Goal: Task Accomplishment & Management: Complete application form

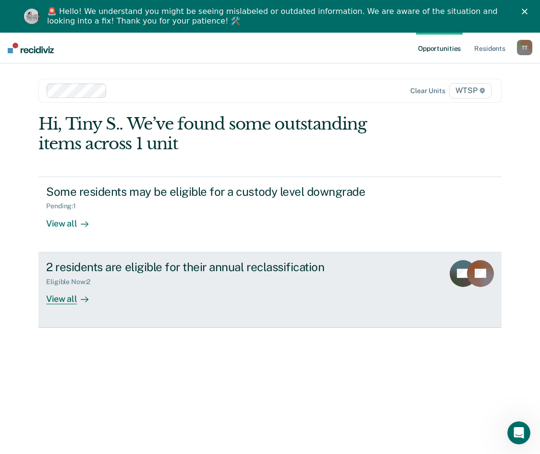
click at [154, 267] on div "2 residents are eligible for their annual reclassification" at bounding box center [214, 267] width 337 height 14
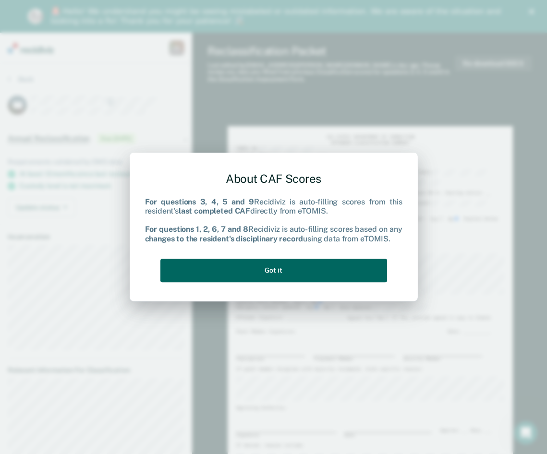
click at [293, 274] on button "Got it" at bounding box center [273, 271] width 227 height 24
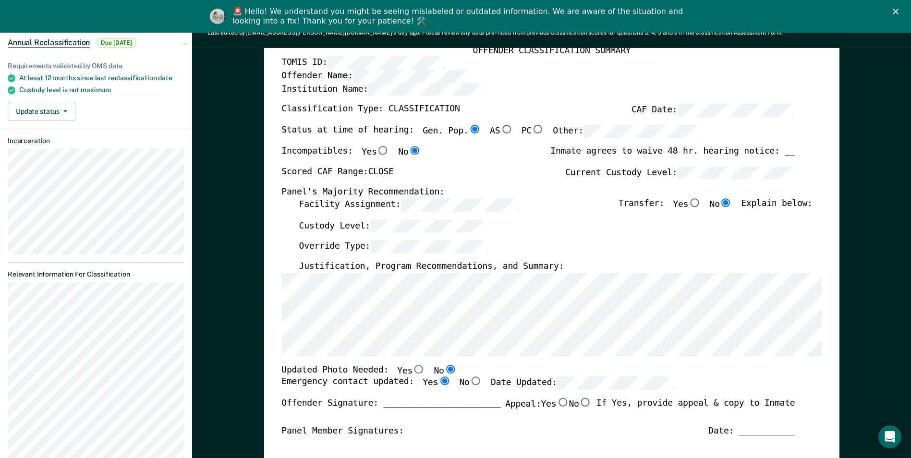
scroll to position [192, 0]
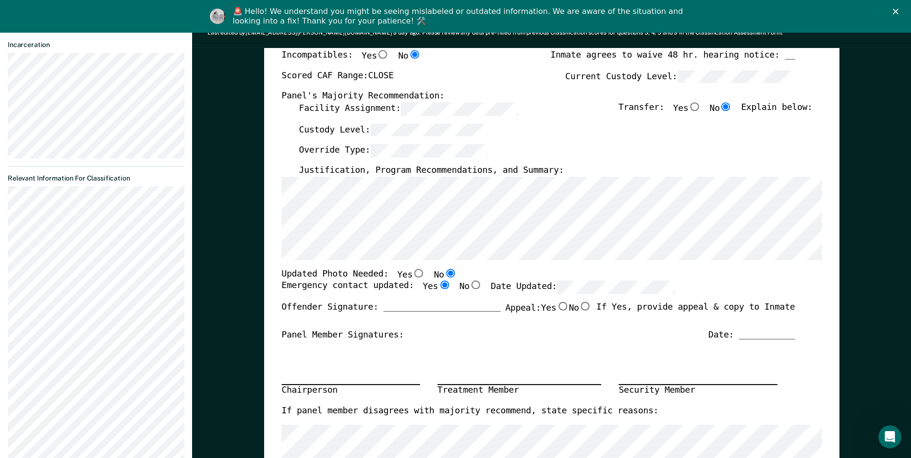
click at [413, 274] on input "Yes" at bounding box center [419, 273] width 12 height 9
type textarea "x"
radio input "true"
radio input "false"
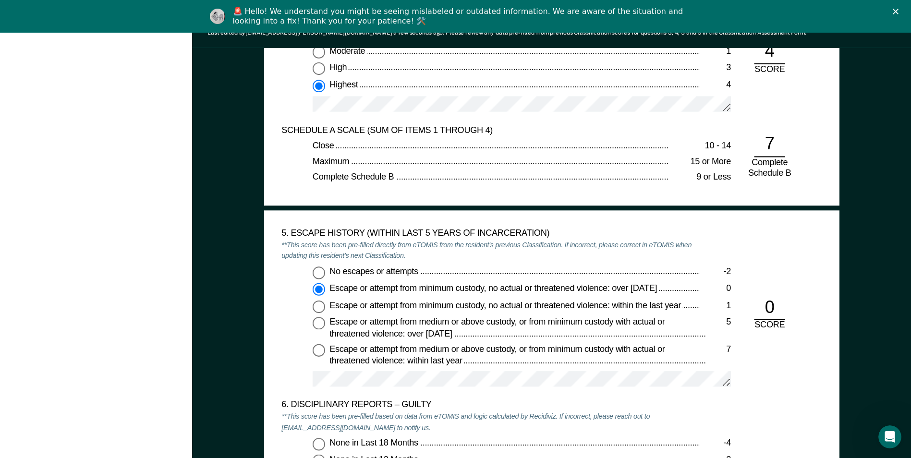
scroll to position [1441, 0]
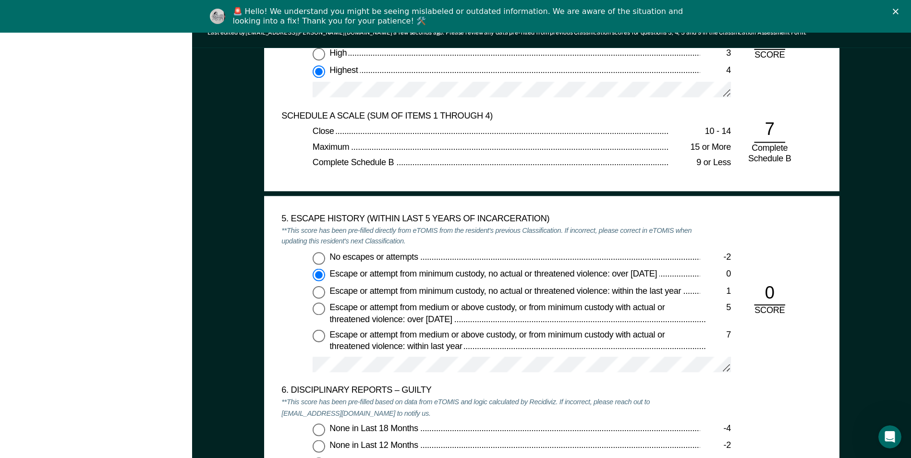
click at [321, 258] on input "No escapes or attempts -2" at bounding box center [319, 258] width 12 height 12
type textarea "x"
radio input "true"
radio input "false"
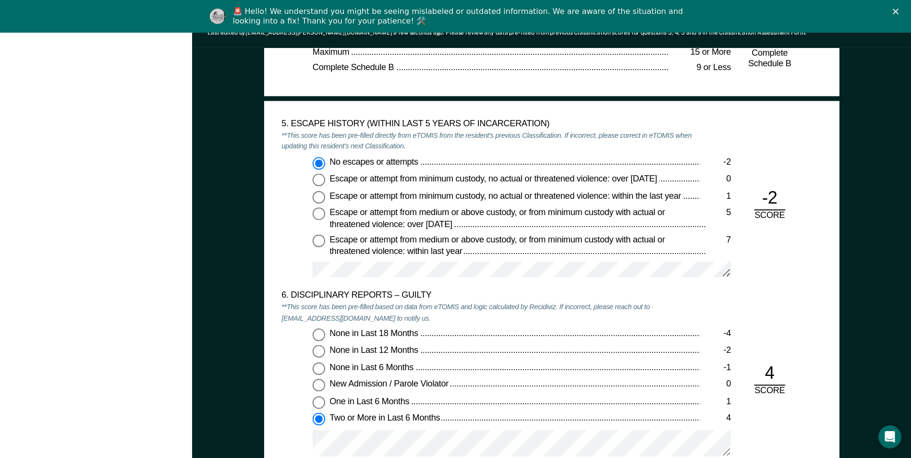
scroll to position [1537, 0]
click at [317, 177] on input "Escape or attempt from minimum custody, no actual or threatened violence: over …" at bounding box center [319, 178] width 12 height 12
type textarea "x"
radio input "false"
radio input "true"
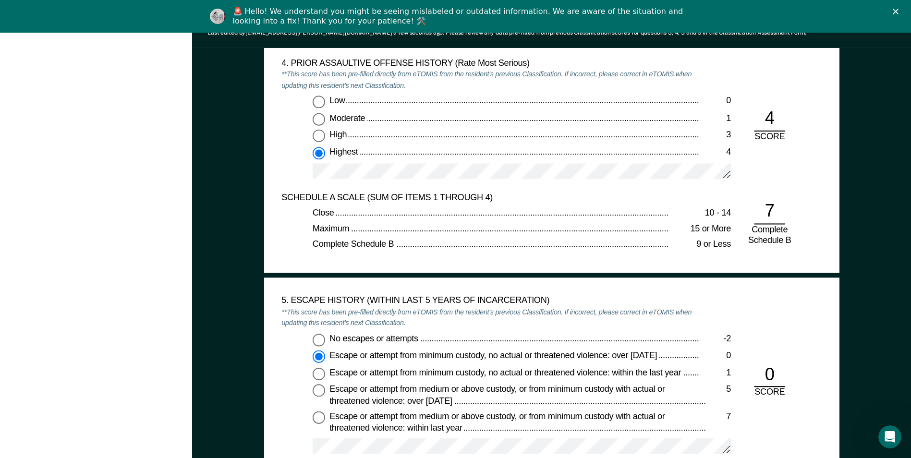
scroll to position [1393, 0]
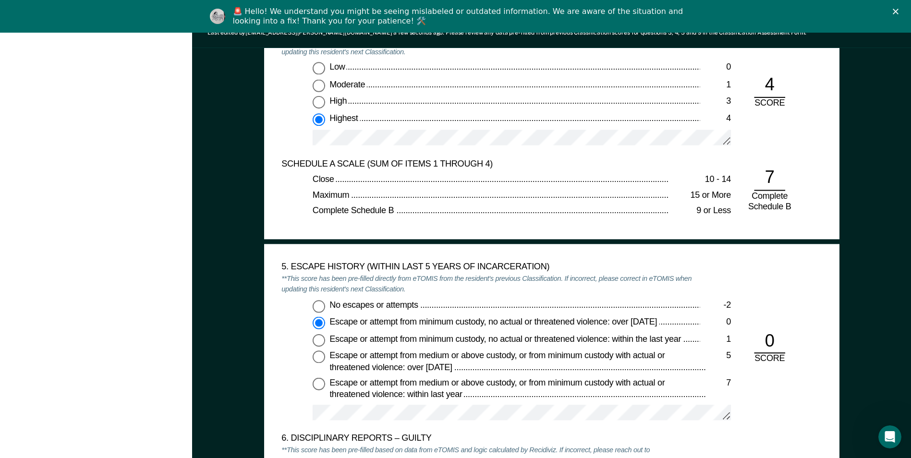
click at [24, 340] on div "Tiny S. Taylor T T Profile How it works Log Out Back SG Annual Reclassification…" at bounding box center [96, 244] width 192 height 3209
click at [547, 9] on icon "Close" at bounding box center [896, 12] width 6 height 6
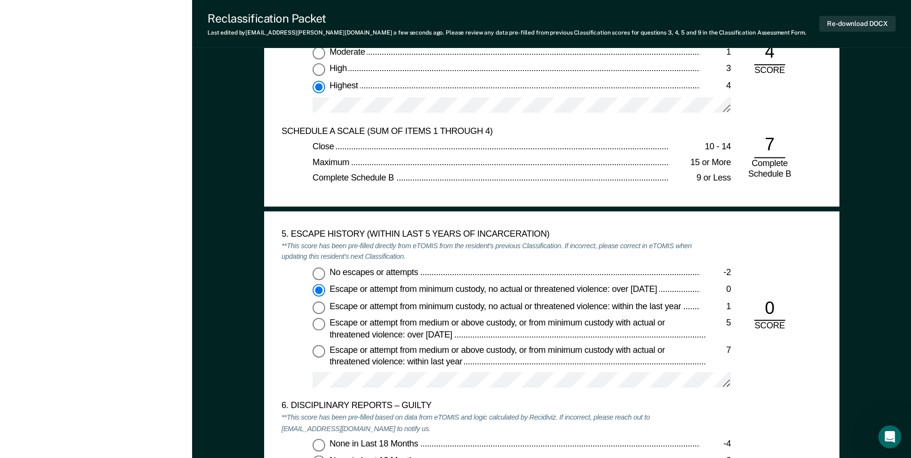
click at [71, 31] on div "Tiny S. Taylor T T Profile How it works Log Out Back SG Annual Reclassification…" at bounding box center [96, 211] width 192 height 3209
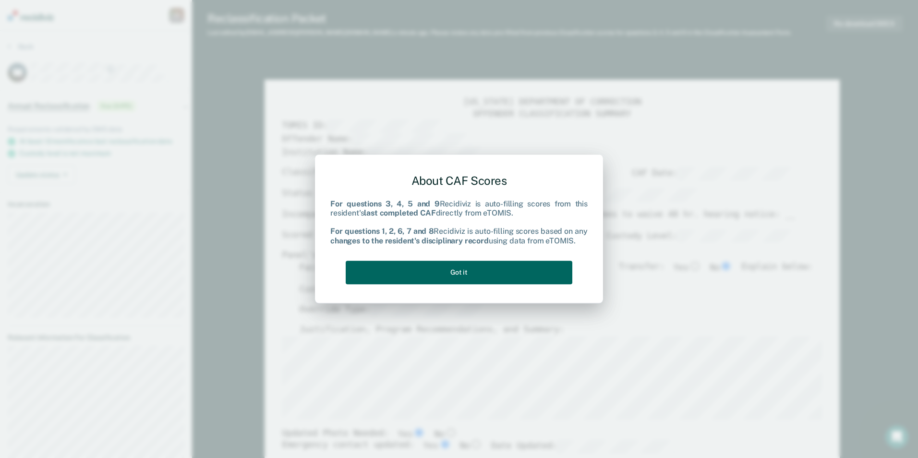
click at [450, 270] on button "Got it" at bounding box center [459, 273] width 227 height 24
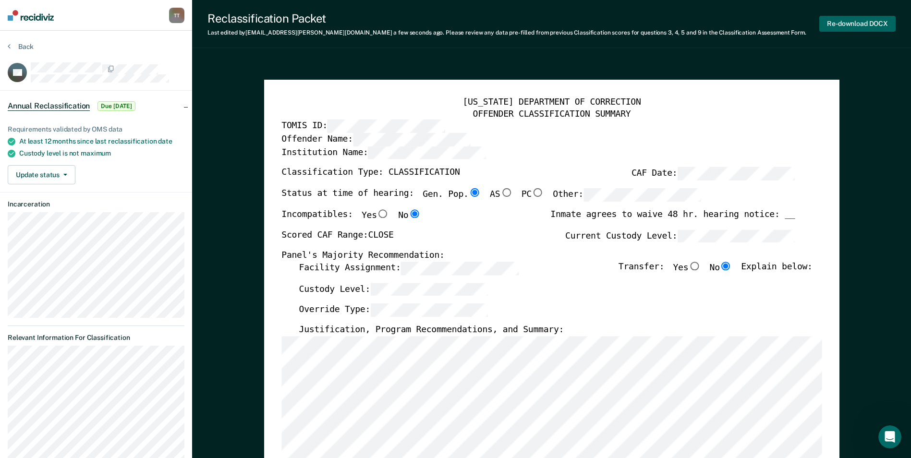
click at [547, 23] on button "Re-download DOCX" at bounding box center [858, 24] width 76 height 16
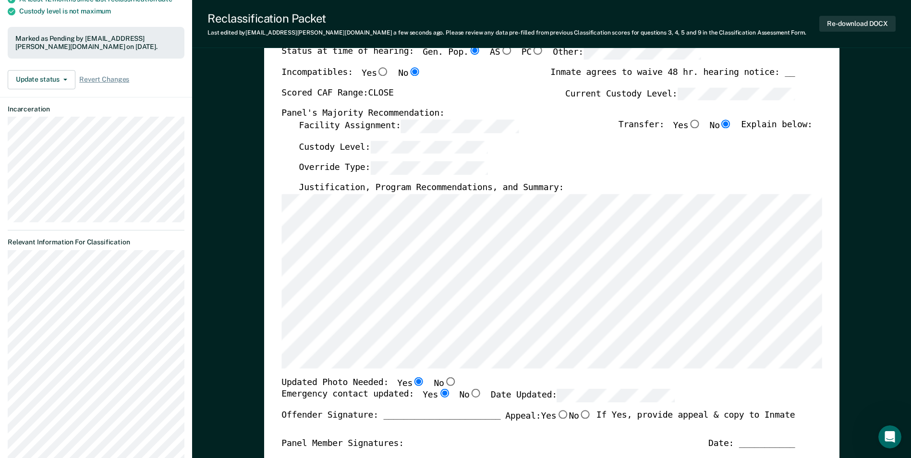
scroll to position [192, 0]
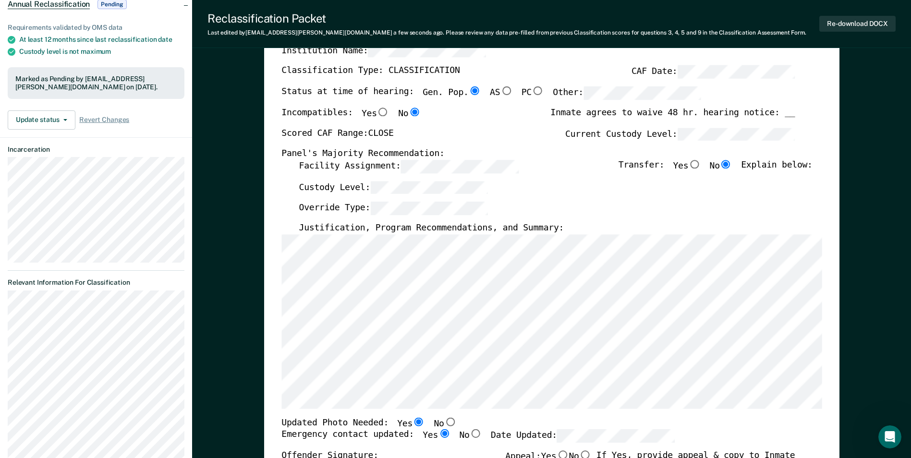
scroll to position [0, 0]
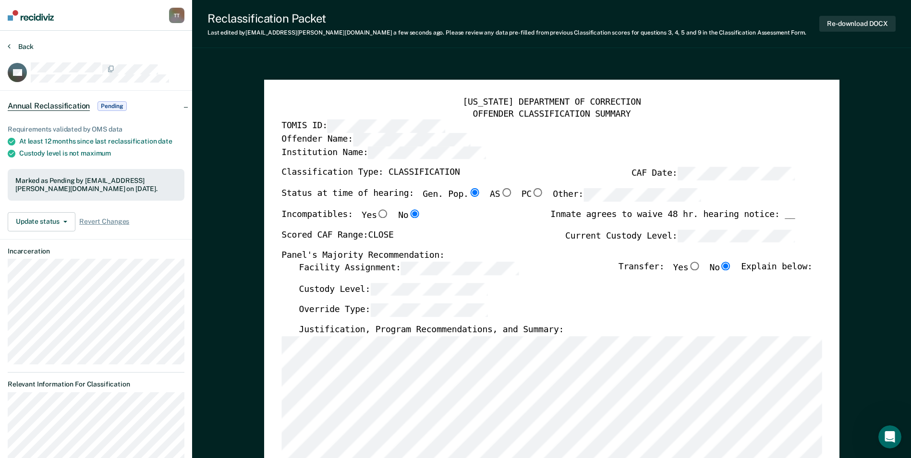
click at [21, 45] on button "Back" at bounding box center [21, 46] width 26 height 9
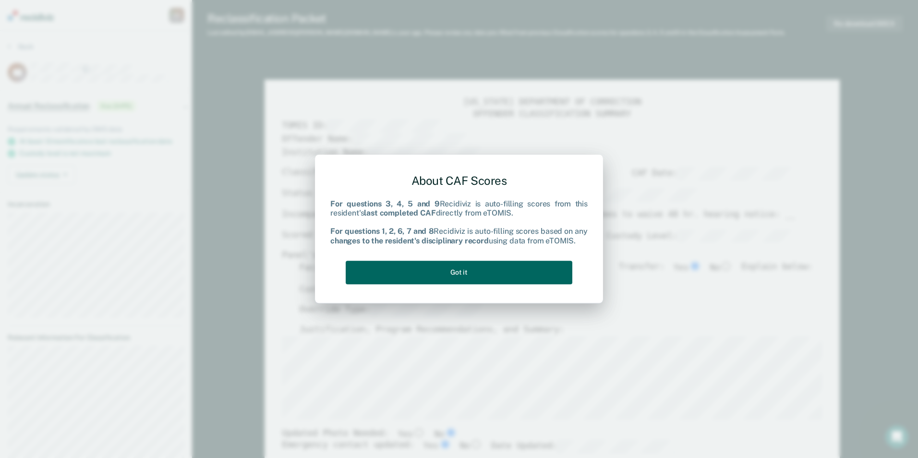
click at [458, 268] on button "Got it" at bounding box center [459, 273] width 227 height 24
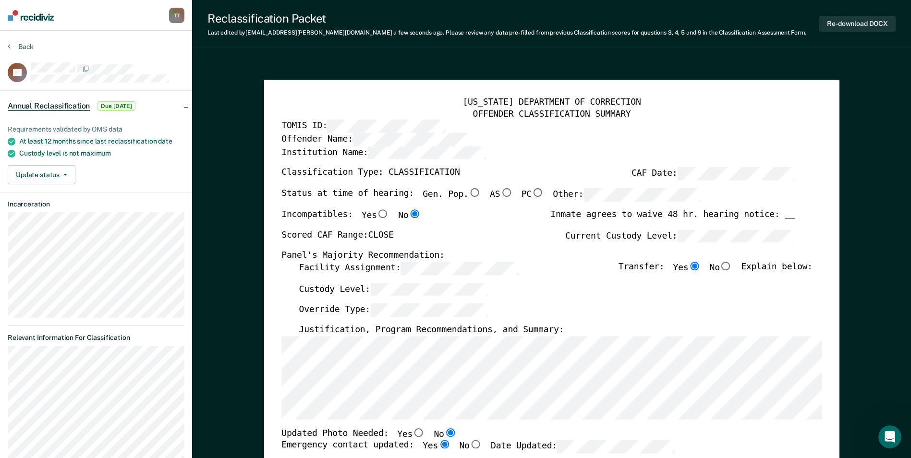
scroll to position [48, 0]
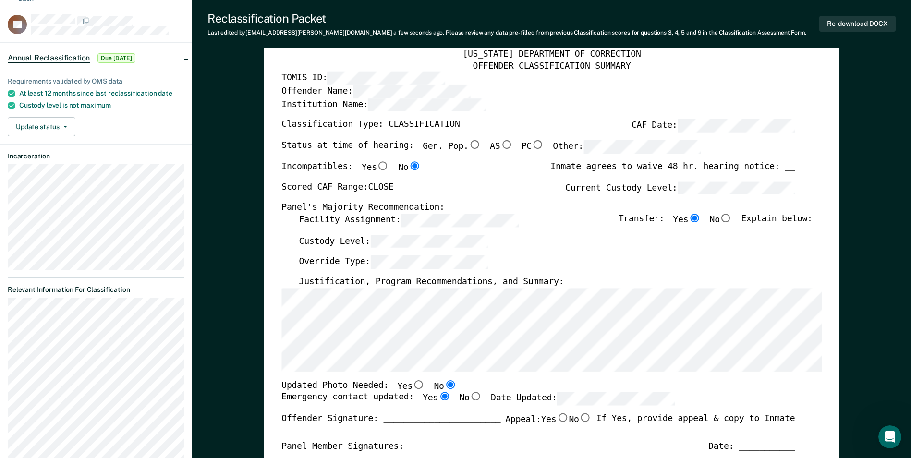
click at [413, 385] on input "Yes" at bounding box center [419, 384] width 12 height 9
type textarea "x"
radio input "true"
radio input "false"
click at [547, 215] on input "No" at bounding box center [726, 218] width 12 height 9
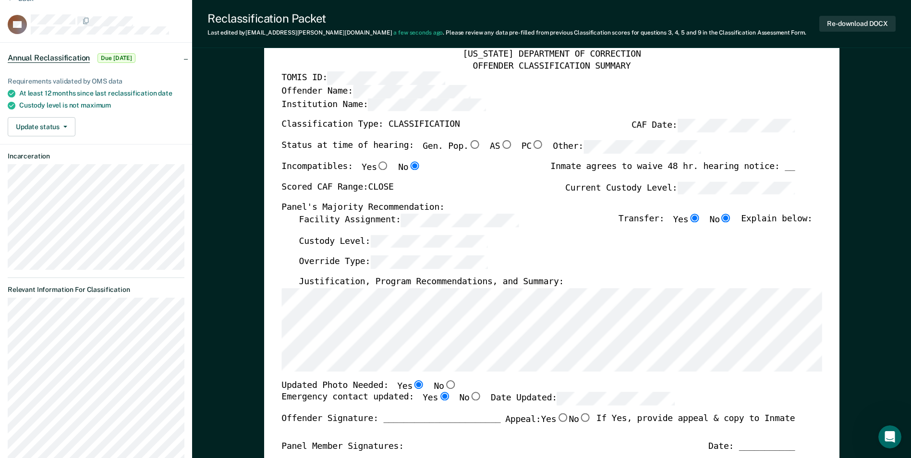
type textarea "x"
radio input "false"
radio input "true"
click at [468, 143] on input "Gen. Pop." at bounding box center [474, 144] width 12 height 9
type textarea "x"
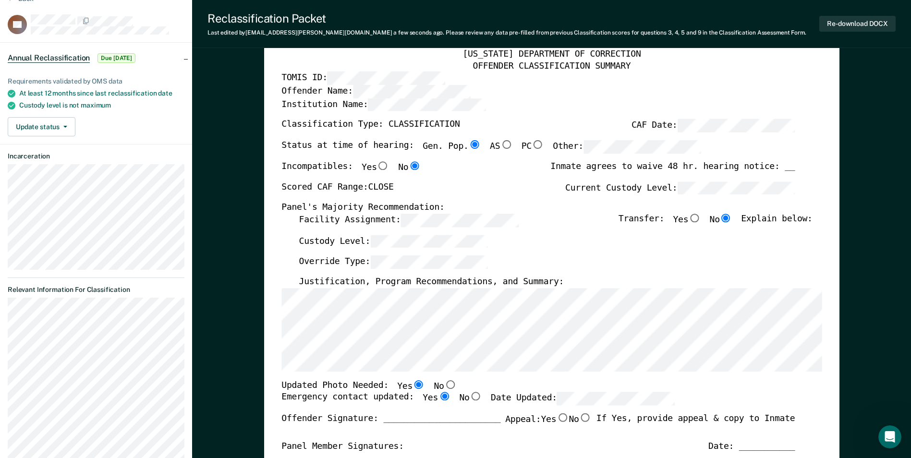
radio input "true"
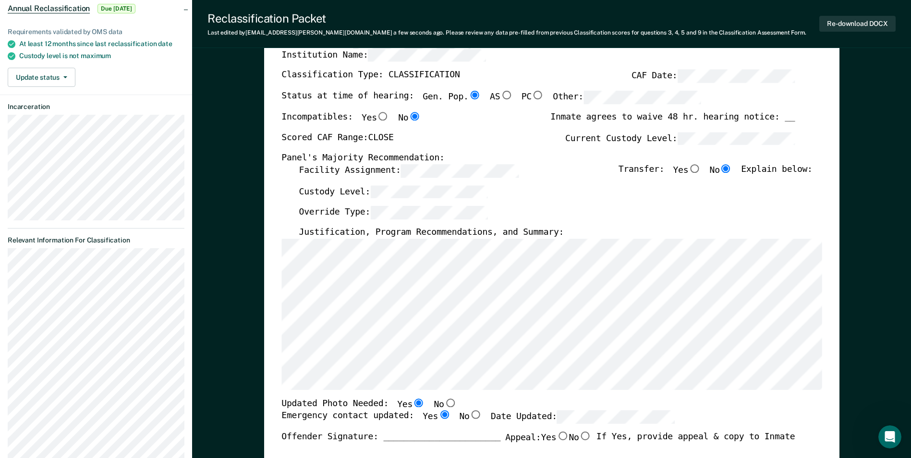
scroll to position [0, 0]
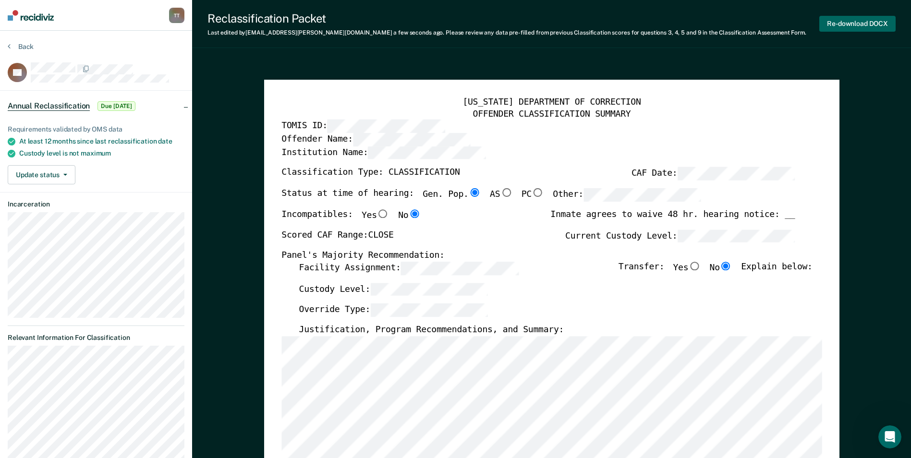
click at [547, 22] on button "Re-download DOCX" at bounding box center [858, 24] width 76 height 16
type textarea "x"
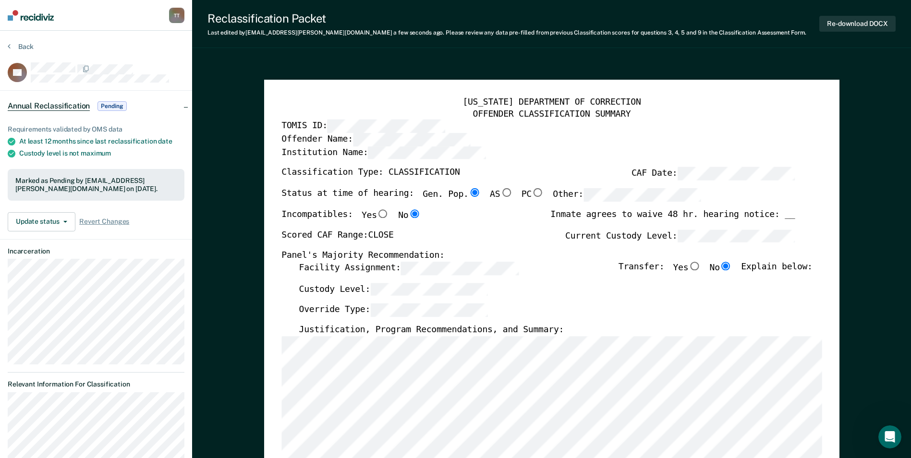
click at [23, 46] on button "Back" at bounding box center [21, 46] width 26 height 9
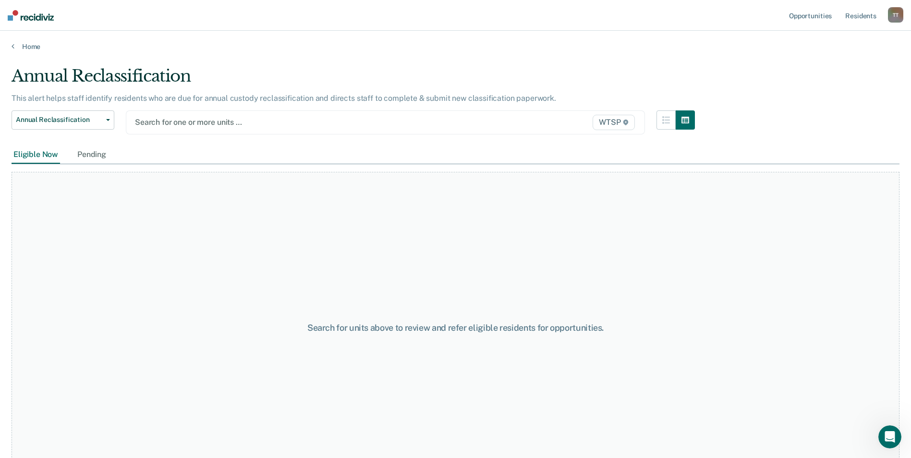
click at [547, 120] on span "WTSP" at bounding box center [614, 122] width 42 height 15
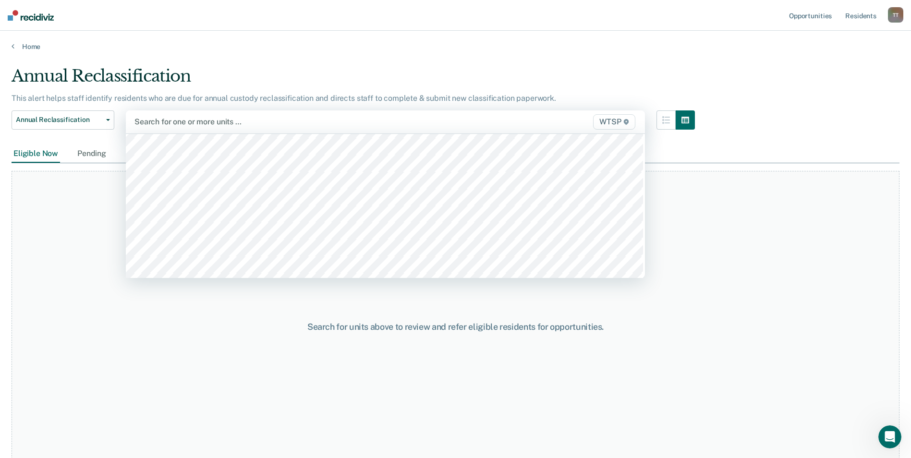
scroll to position [3891, 0]
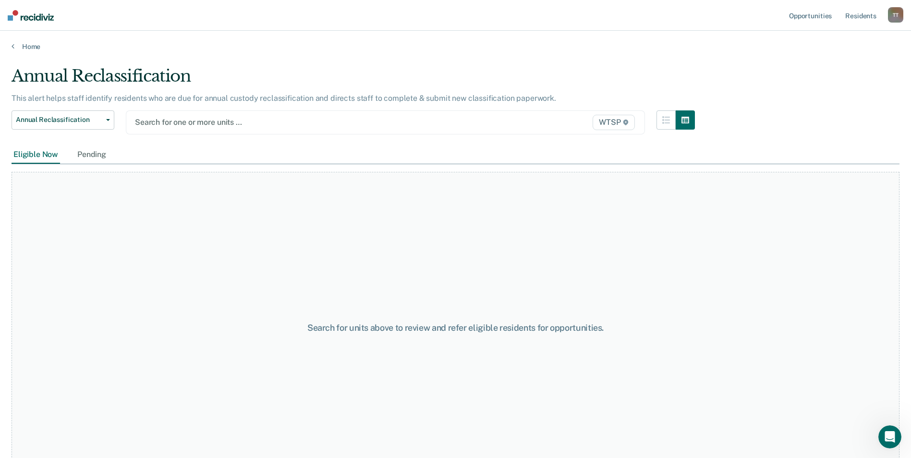
click at [547, 120] on span "WTSP" at bounding box center [614, 122] width 42 height 15
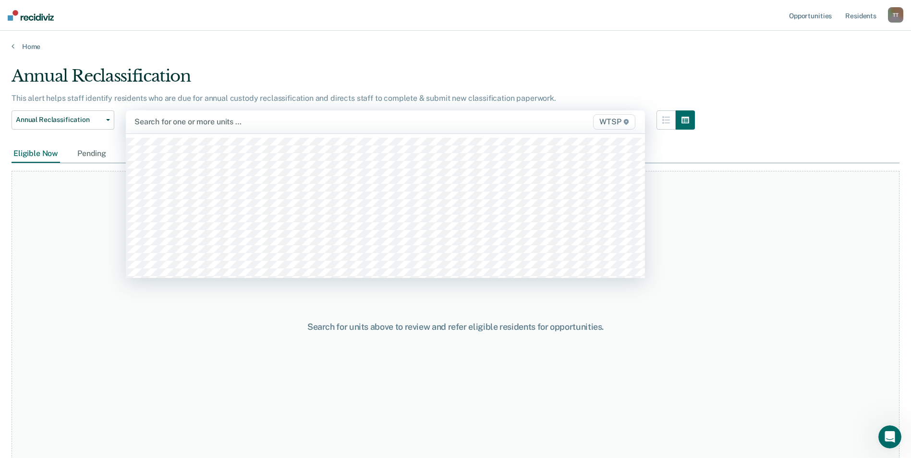
click at [194, 121] on div at bounding box center [310, 121] width 351 height 11
type input "WTSP"
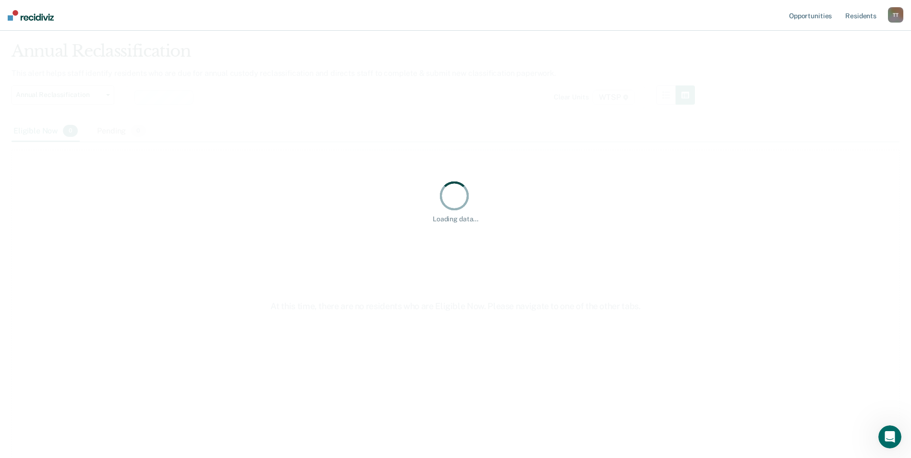
scroll to position [0, 0]
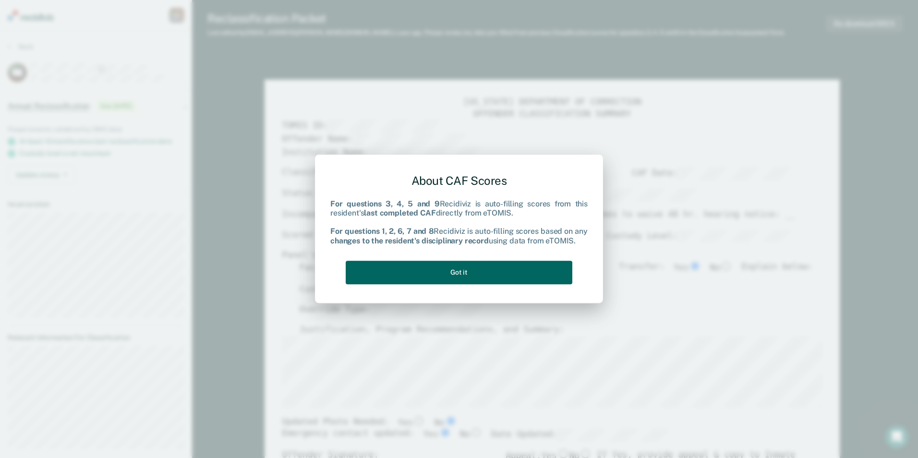
click at [459, 275] on button "Got it" at bounding box center [459, 273] width 227 height 24
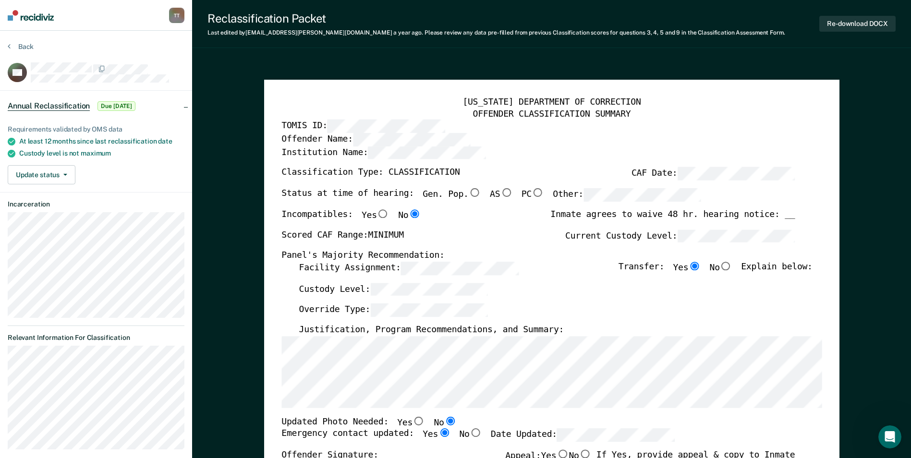
click at [468, 190] on input "Gen. Pop." at bounding box center [474, 192] width 12 height 9
type textarea "x"
radio input "true"
click at [547, 266] on input "No" at bounding box center [726, 266] width 12 height 9
type textarea "x"
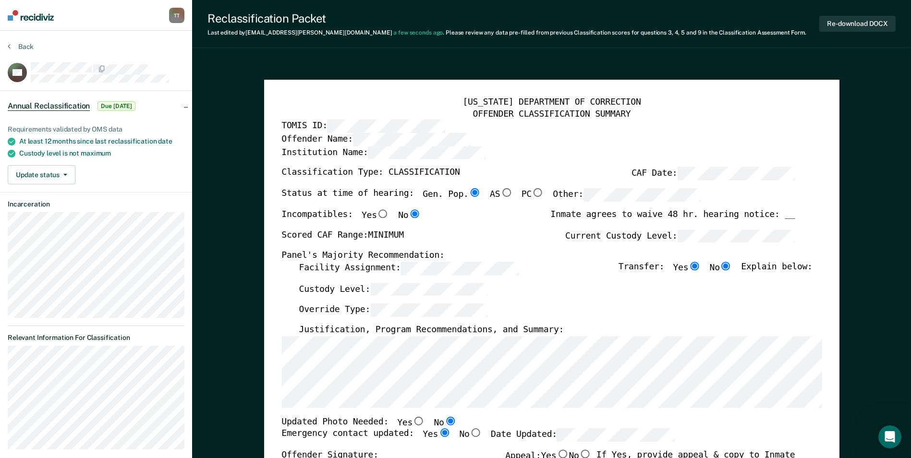
radio input "false"
radio input "true"
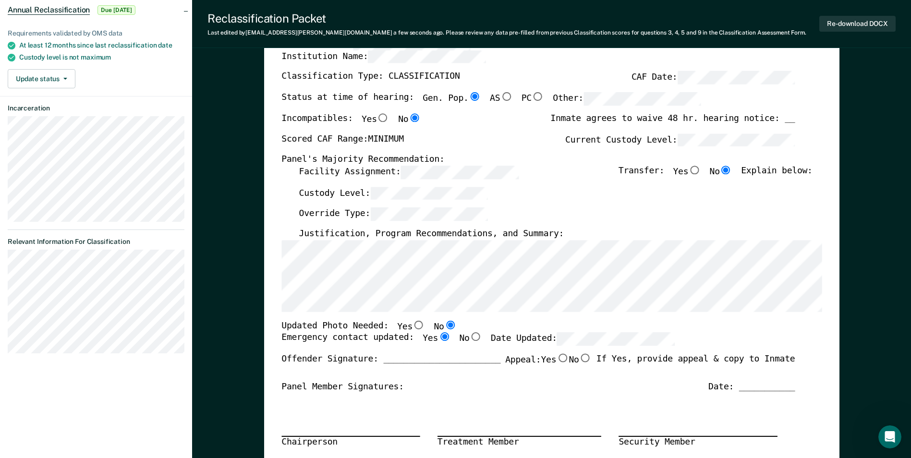
click at [413, 324] on input "Yes" at bounding box center [419, 324] width 12 height 9
type textarea "x"
radio input "true"
radio input "false"
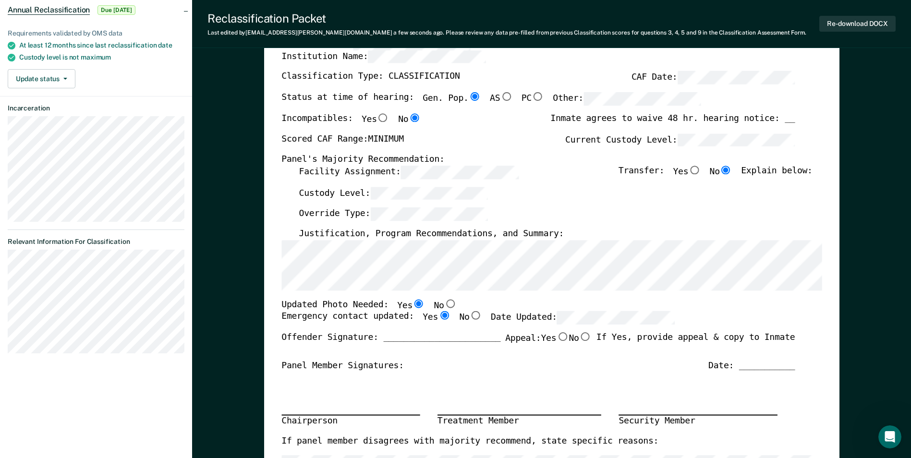
scroll to position [0, 0]
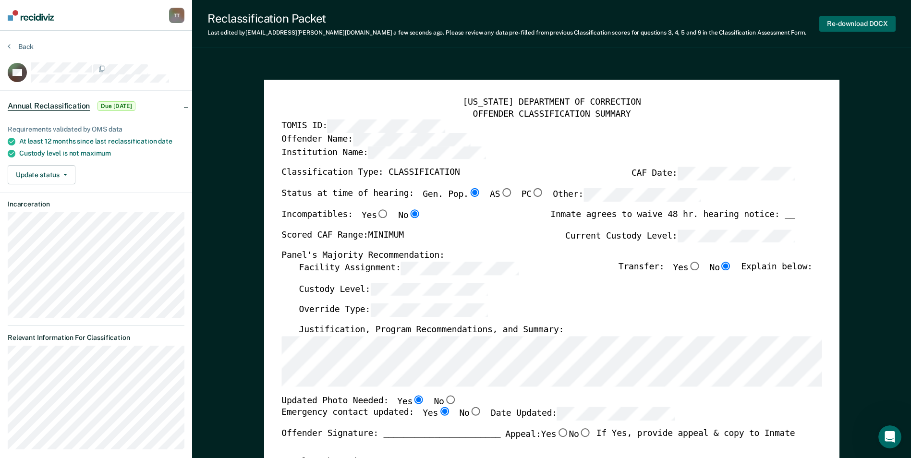
click at [547, 22] on button "Re-download DOCX" at bounding box center [858, 24] width 76 height 16
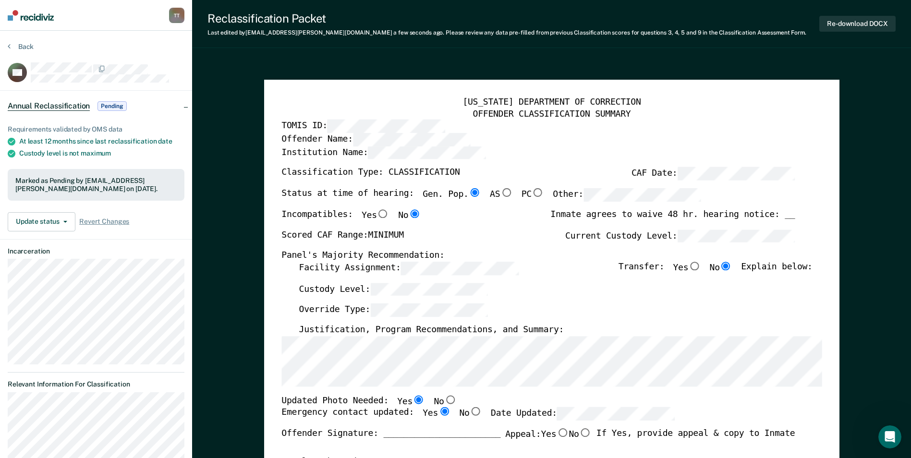
click at [26, 45] on button "Back" at bounding box center [21, 46] width 26 height 9
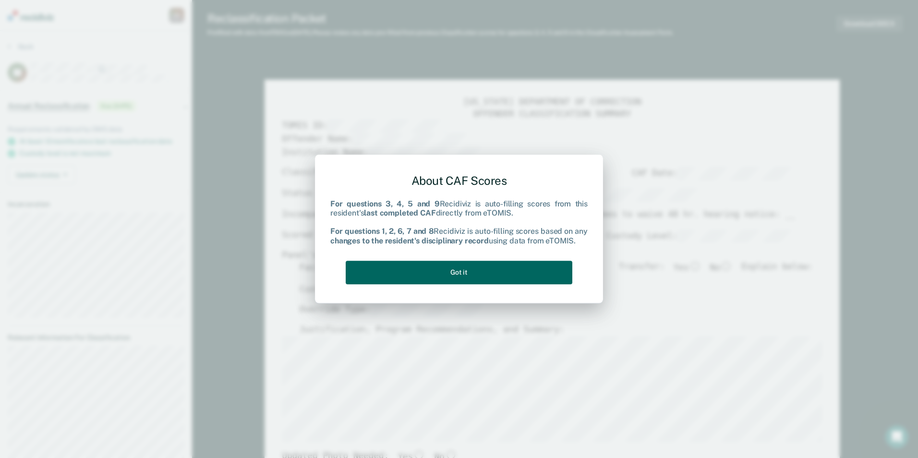
click at [513, 268] on button "Got it" at bounding box center [459, 273] width 227 height 24
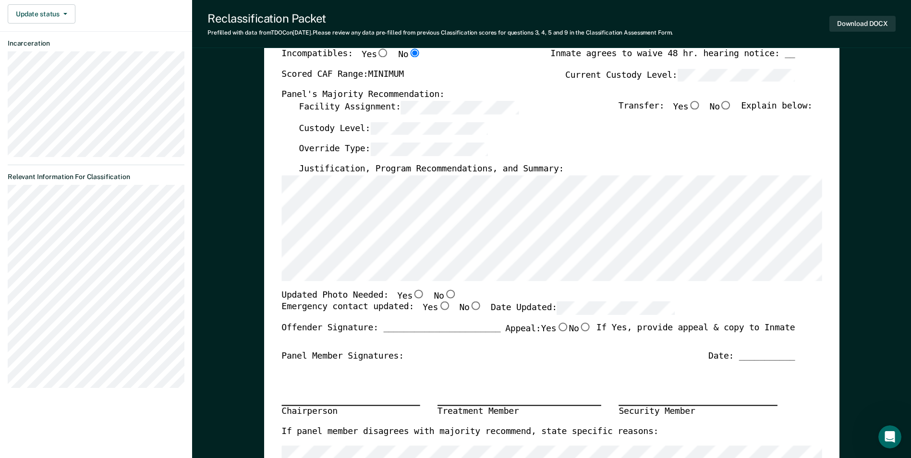
scroll to position [192, 0]
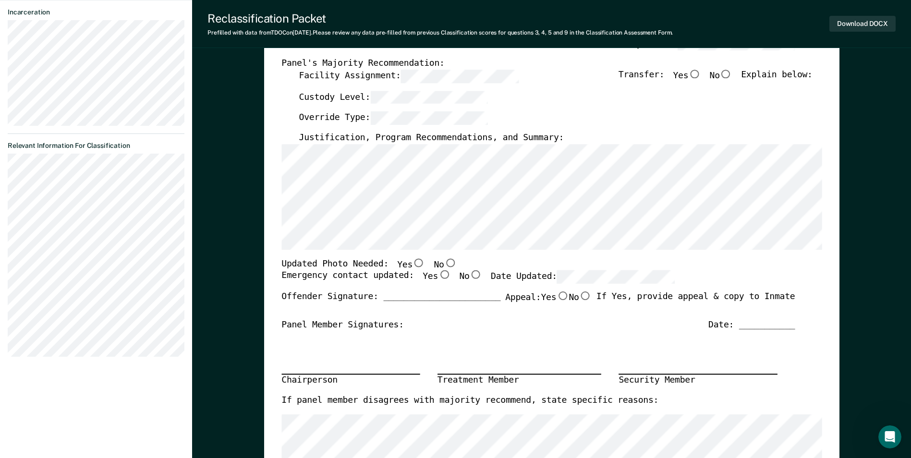
click at [438, 275] on input "Yes" at bounding box center [444, 274] width 12 height 9
type textarea "x"
radio input "true"
click at [444, 262] on input "No" at bounding box center [450, 262] width 12 height 9
type textarea "x"
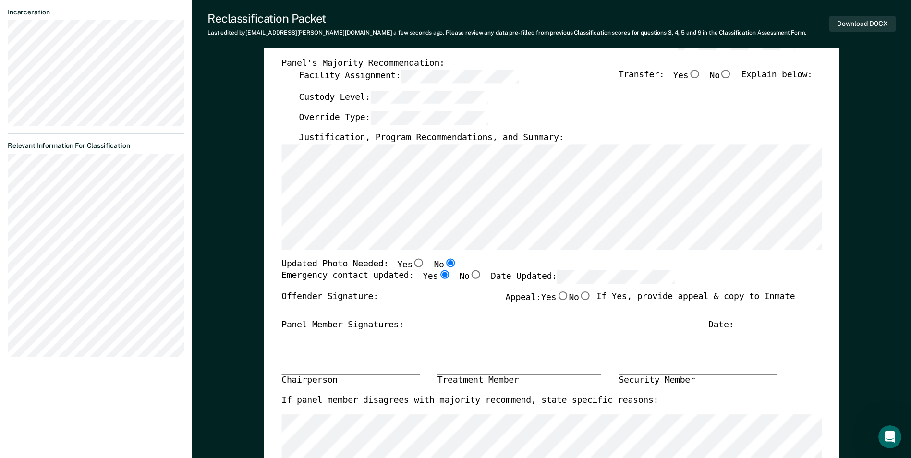
radio input "true"
click at [547, 73] on input "No" at bounding box center [726, 74] width 12 height 9
type textarea "x"
radio input "true"
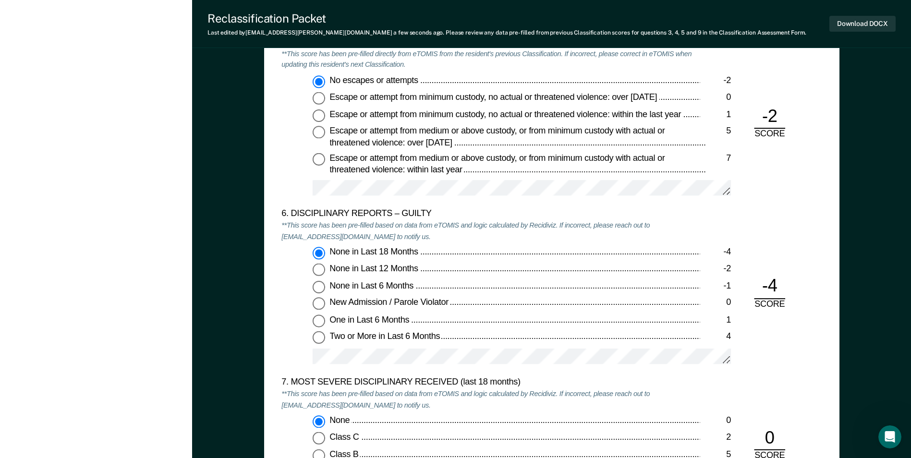
scroll to position [1441, 0]
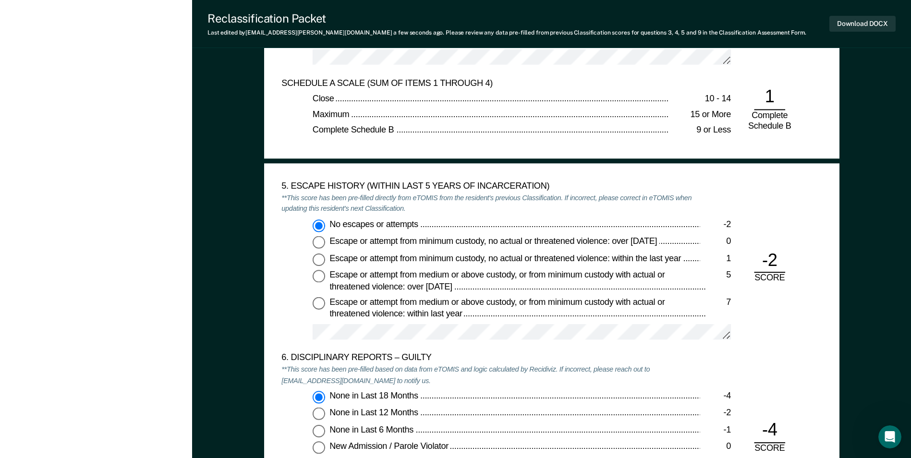
click at [547, 272] on div "-2" at bounding box center [769, 261] width 31 height 24
click at [321, 242] on input "Escape or attempt from minimum custody, no actual or threatened violence: over …" at bounding box center [319, 242] width 12 height 12
type textarea "x"
radio input "false"
radio input "true"
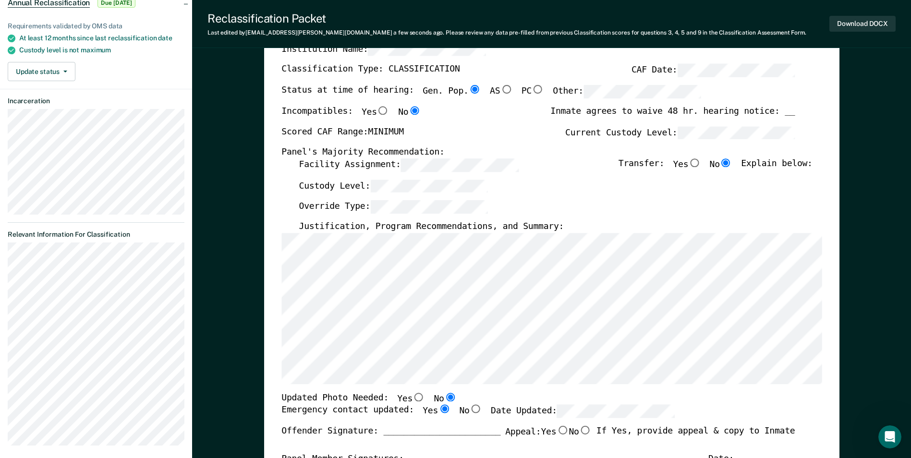
scroll to position [0, 0]
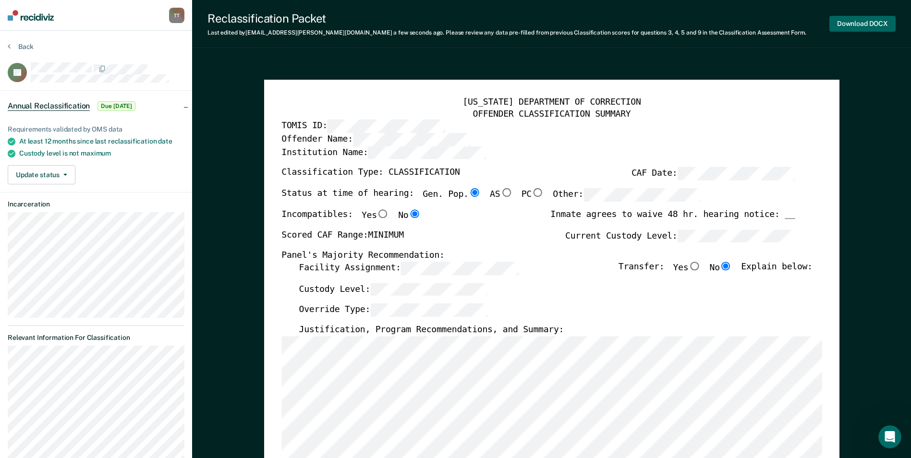
click at [547, 23] on button "Download DOCX" at bounding box center [863, 24] width 66 height 16
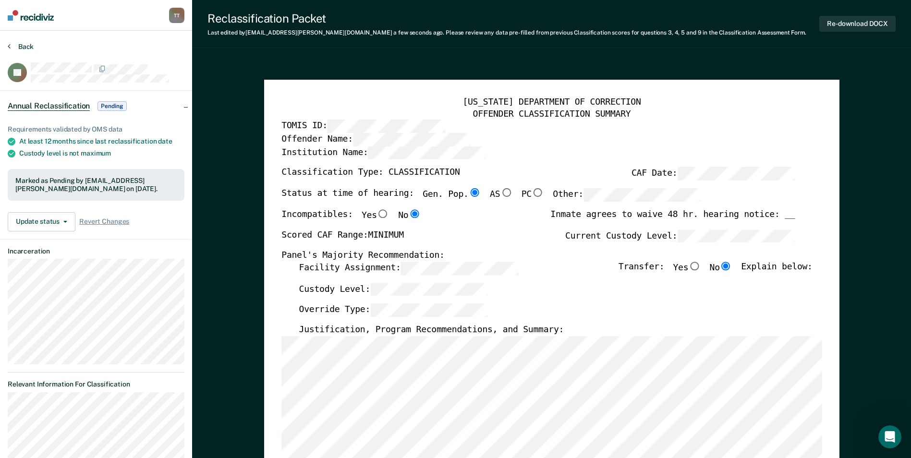
click at [25, 46] on button "Back" at bounding box center [21, 46] width 26 height 9
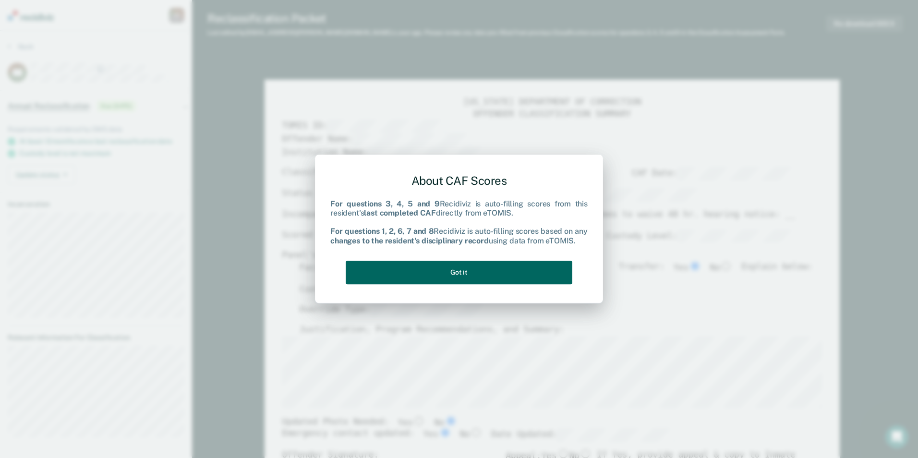
click at [484, 269] on button "Got it" at bounding box center [459, 273] width 227 height 24
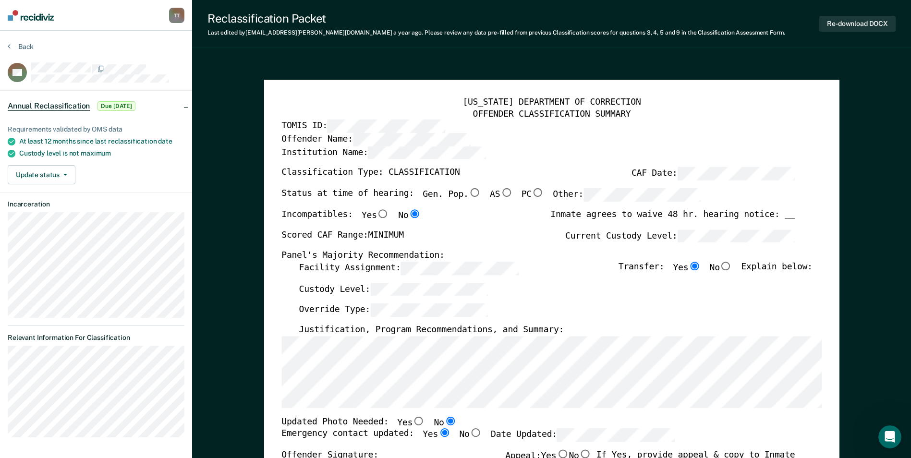
click at [468, 192] on input "Gen. Pop." at bounding box center [474, 192] width 12 height 9
type textarea "x"
radio input "true"
click at [547, 266] on input "No" at bounding box center [726, 266] width 12 height 9
type textarea "x"
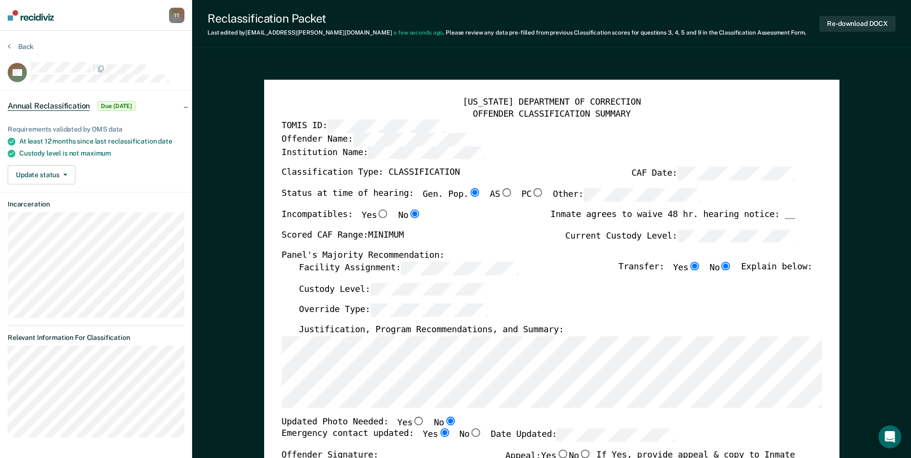
radio input "false"
radio input "true"
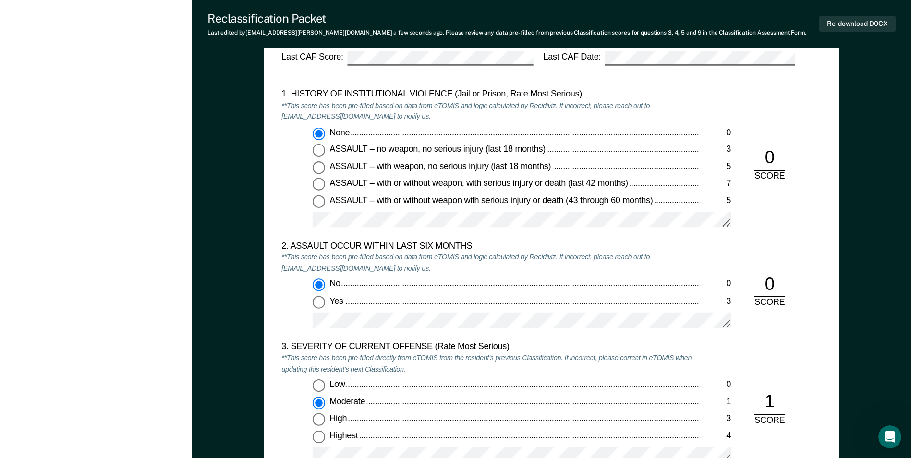
scroll to position [719, 0]
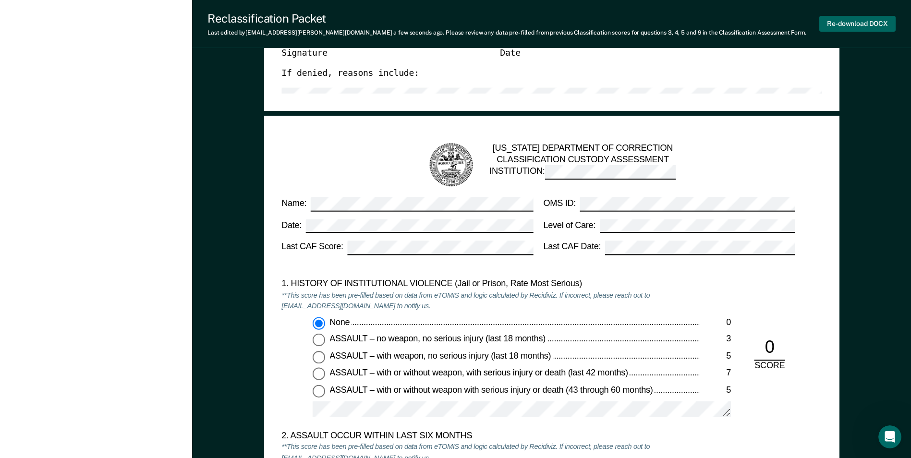
click at [547, 24] on button "Re-download DOCX" at bounding box center [858, 24] width 76 height 16
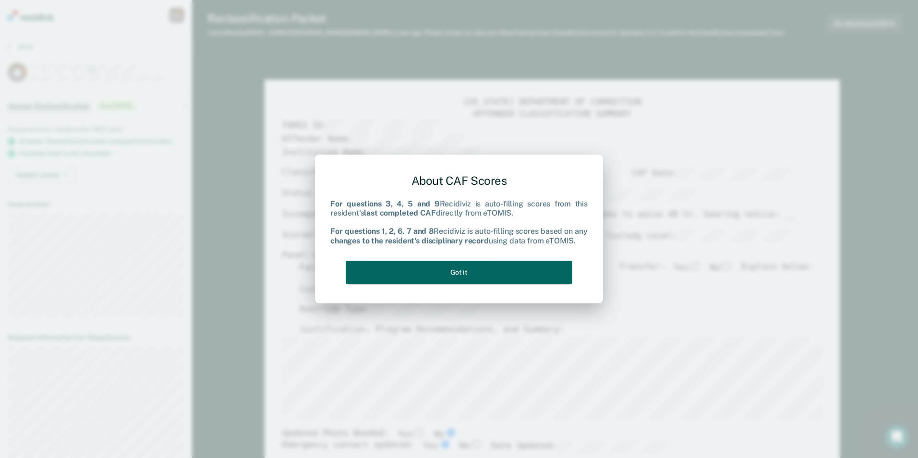
click at [475, 269] on button "Got it" at bounding box center [459, 273] width 227 height 24
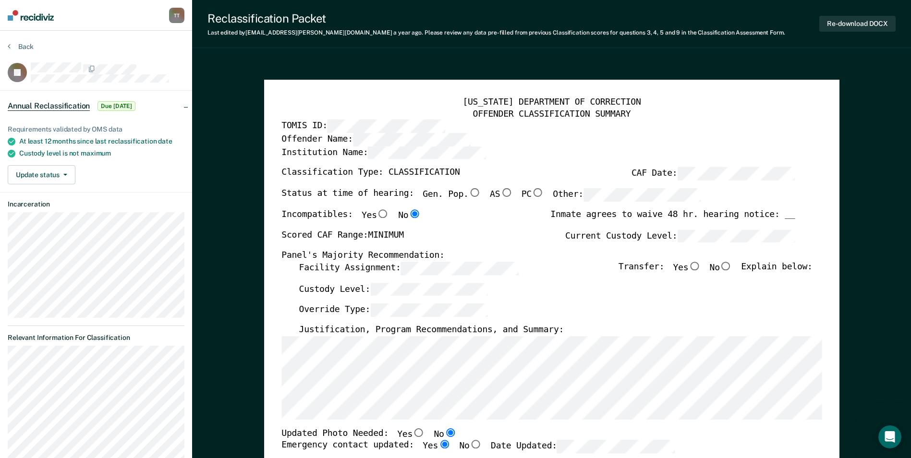
click at [468, 192] on input "Gen. Pop." at bounding box center [474, 192] width 12 height 9
type textarea "x"
radio input "true"
click at [547, 265] on input "No" at bounding box center [726, 266] width 12 height 9
type textarea "x"
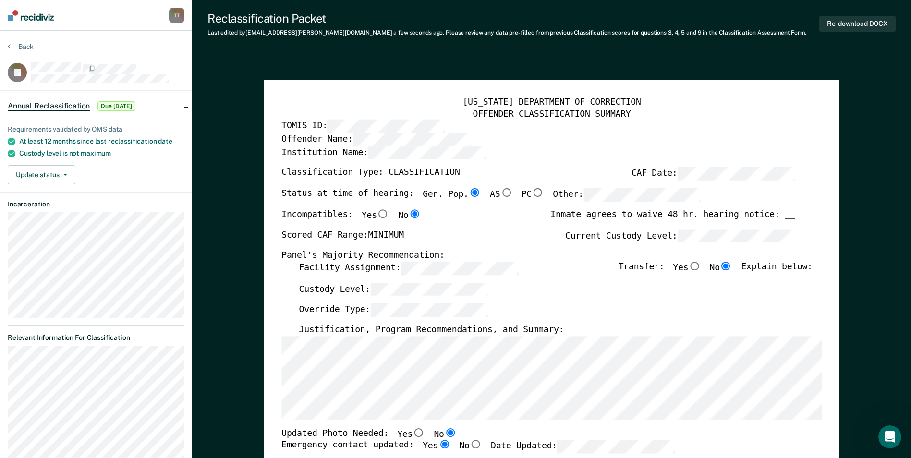
radio input "true"
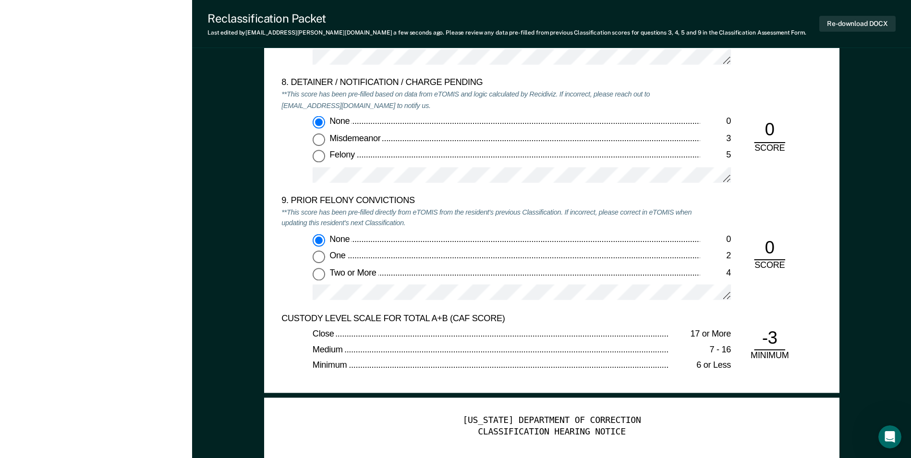
scroll to position [2043, 0]
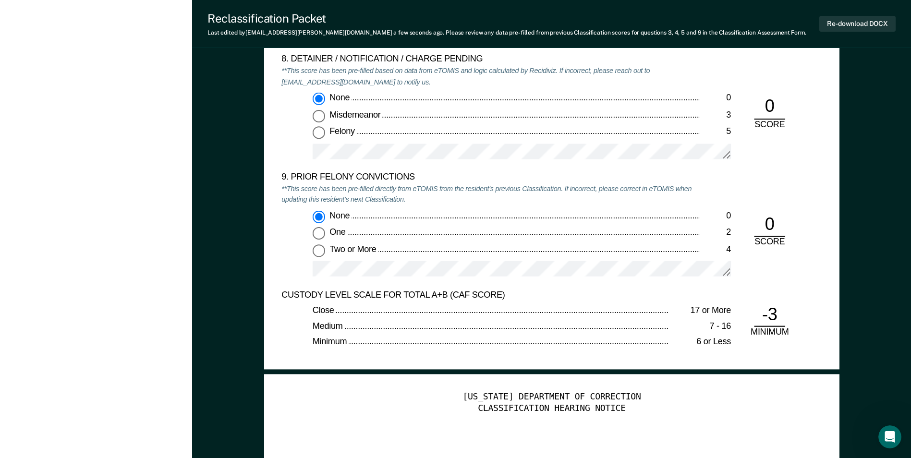
click at [320, 252] on input "Two or More 4" at bounding box center [319, 250] width 12 height 12
type textarea "x"
radio input "false"
radio input "true"
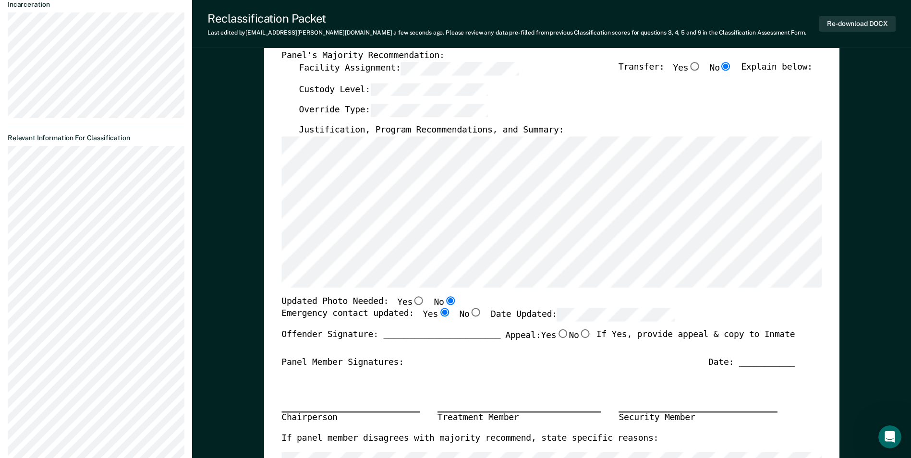
scroll to position [192, 0]
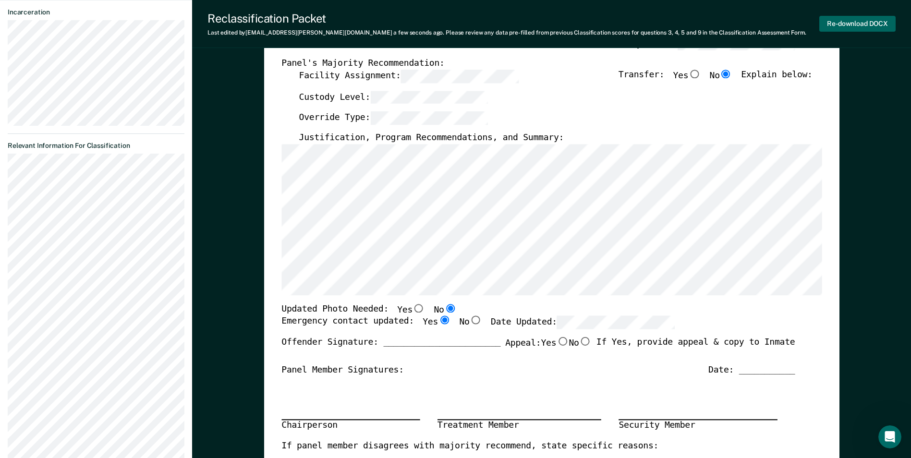
click at [547, 22] on button "Re-download DOCX" at bounding box center [858, 24] width 76 height 16
type textarea "x"
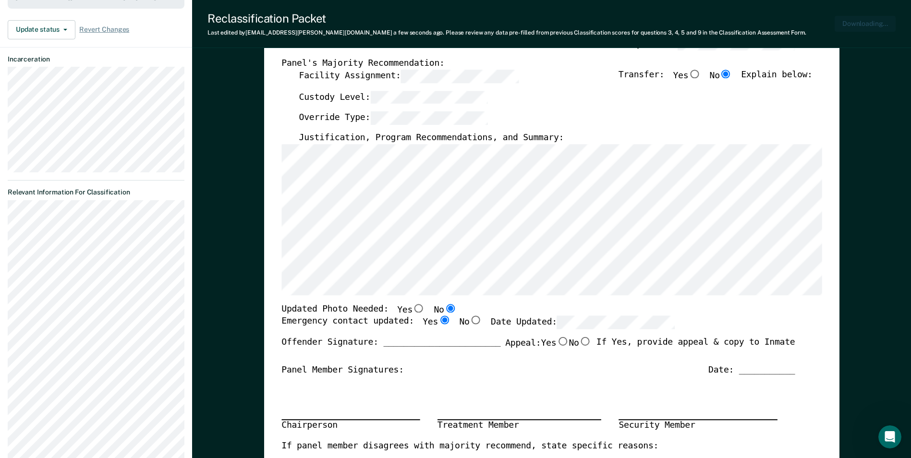
scroll to position [239, 0]
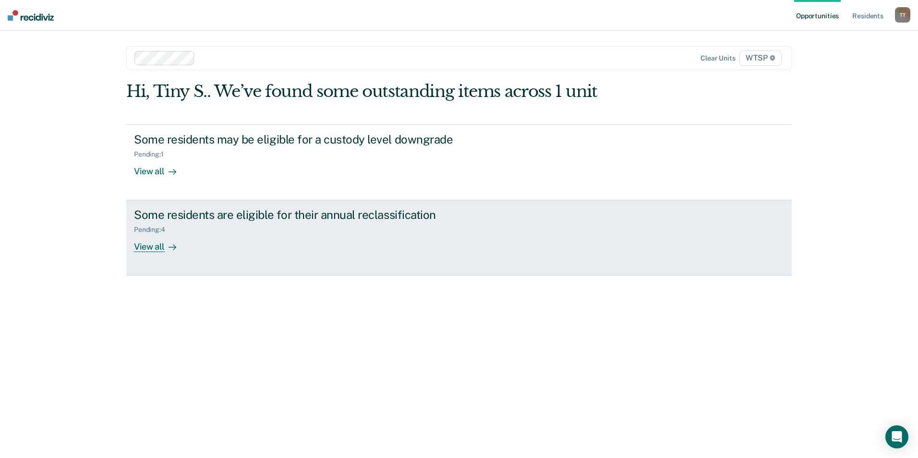
click at [421, 214] on div "Some residents are eligible for their annual reclassification" at bounding box center [302, 215] width 337 height 14
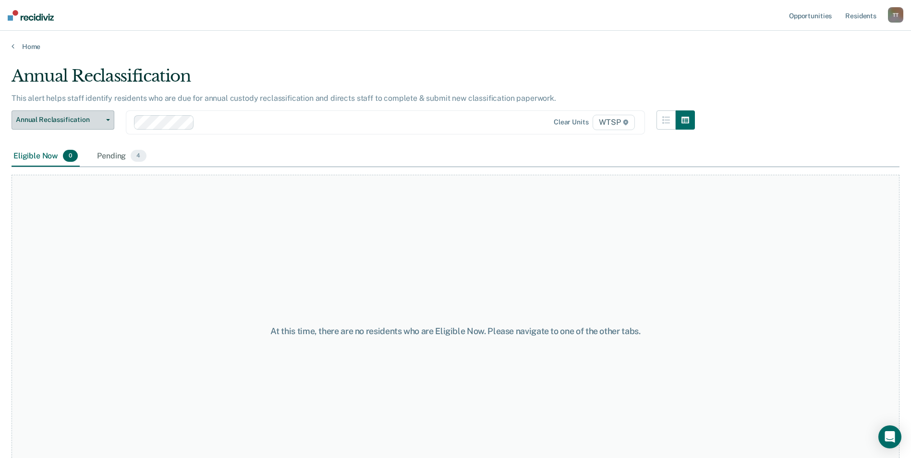
click at [107, 120] on icon "button" at bounding box center [108, 120] width 4 height 2
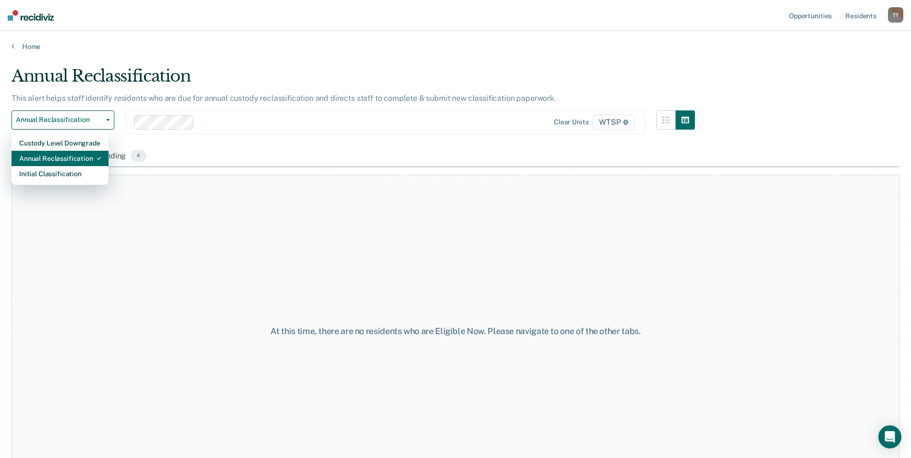
click at [81, 157] on div "Annual Reclassification" at bounding box center [60, 158] width 82 height 15
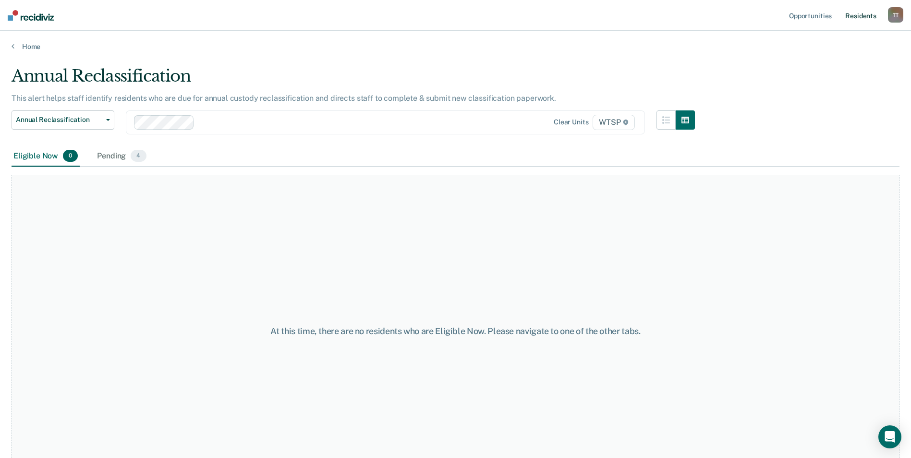
click at [858, 16] on link "Resident s" at bounding box center [861, 15] width 35 height 31
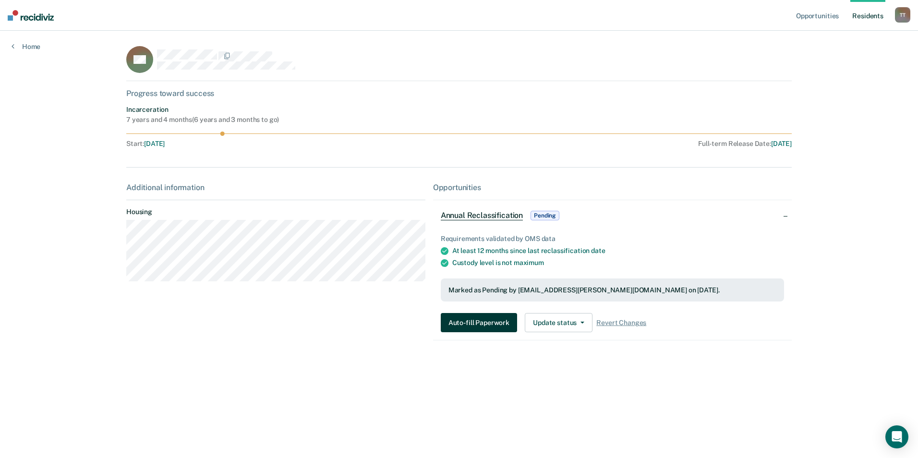
click at [489, 323] on button "Auto-fill Paperwork" at bounding box center [479, 322] width 76 height 19
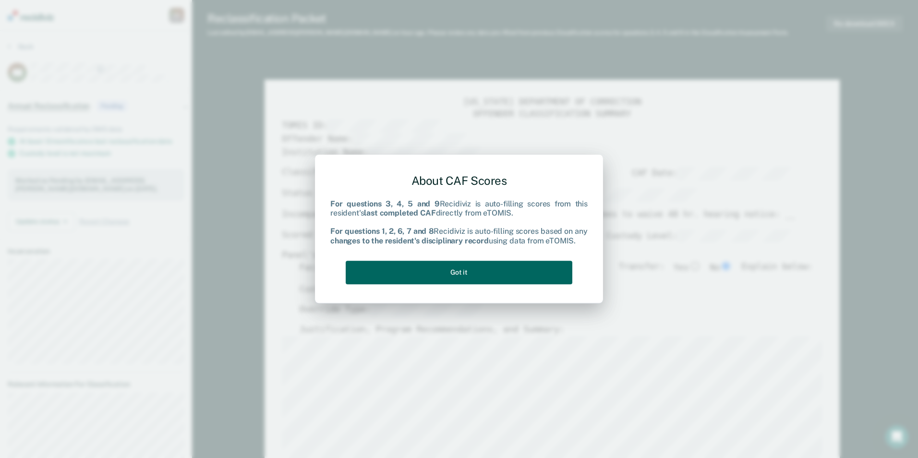
type textarea "x"
click at [501, 272] on button "Got it" at bounding box center [459, 273] width 227 height 24
